Goal: Task Accomplishment & Management: Use online tool/utility

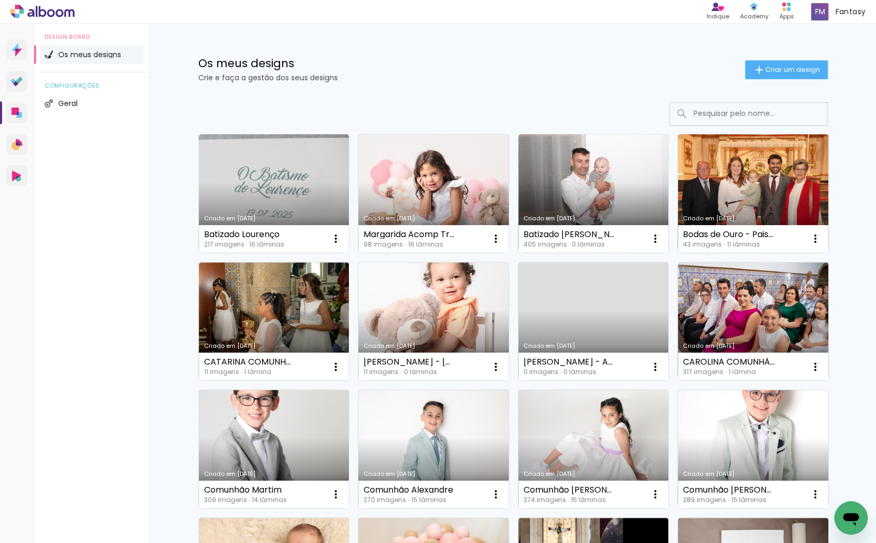
click at [734, 111] on input at bounding box center [763, 114] width 150 height 22
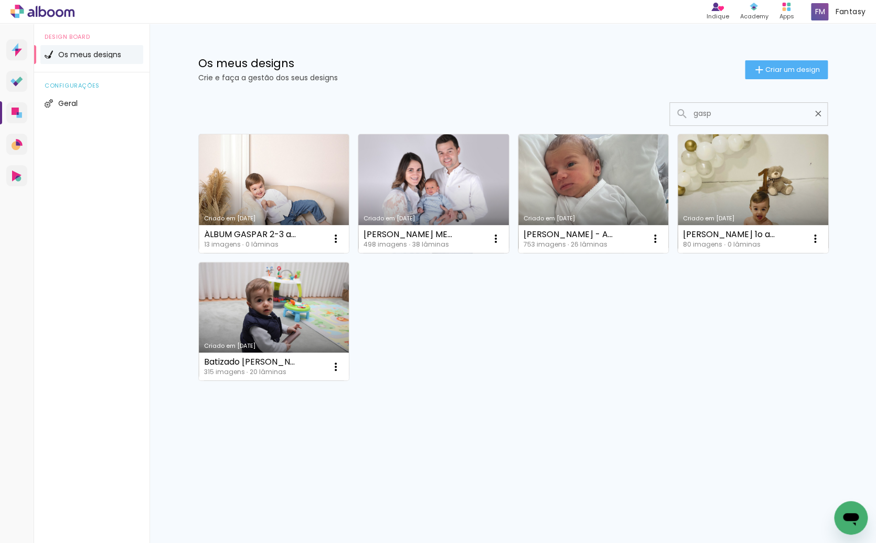
type input "gasp"
type paper-input "gasp"
click at [438, 203] on link "Criado em [DATE]" at bounding box center [433, 193] width 151 height 119
